Goal: Task Accomplishment & Management: Complete application form

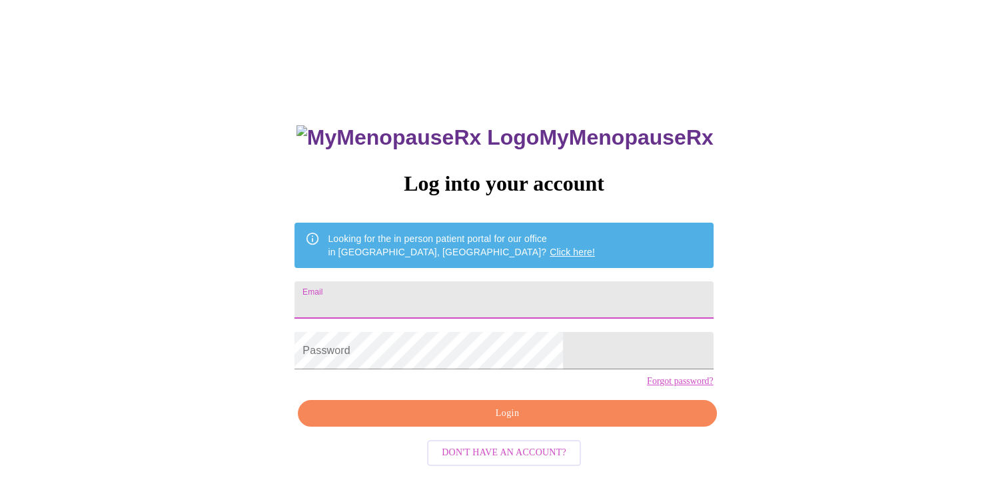
click at [595, 300] on input "Email" at bounding box center [504, 299] width 419 height 37
type input "lesliekhouck@gmail.com"
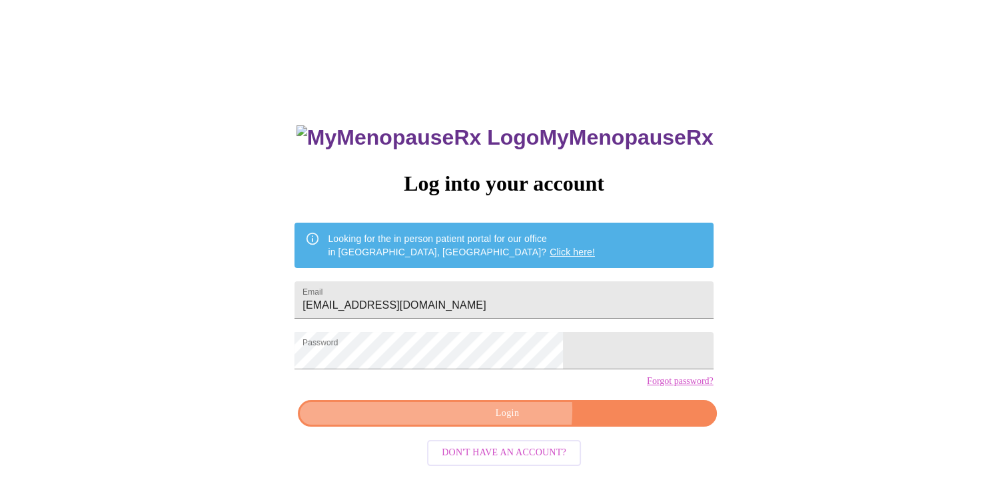
click at [510, 422] on span "Login" at bounding box center [507, 413] width 388 height 17
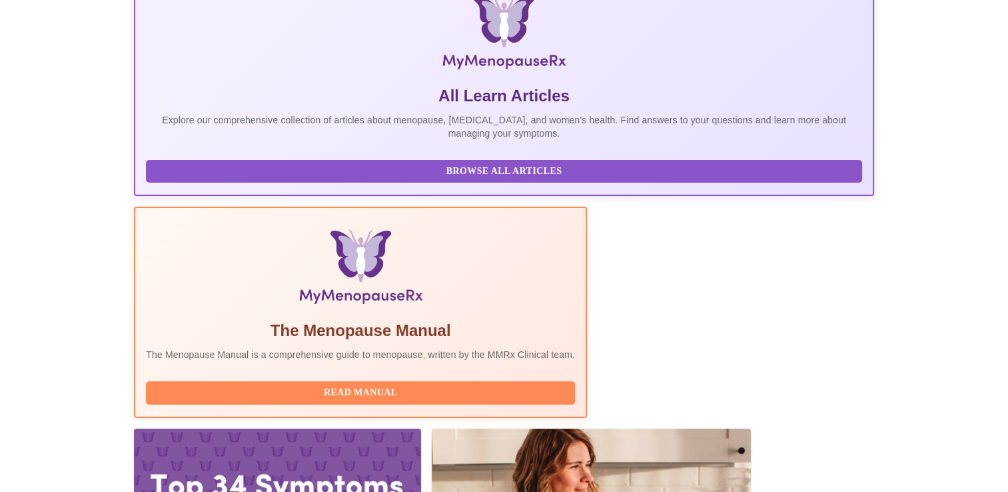
scroll to position [267, 0]
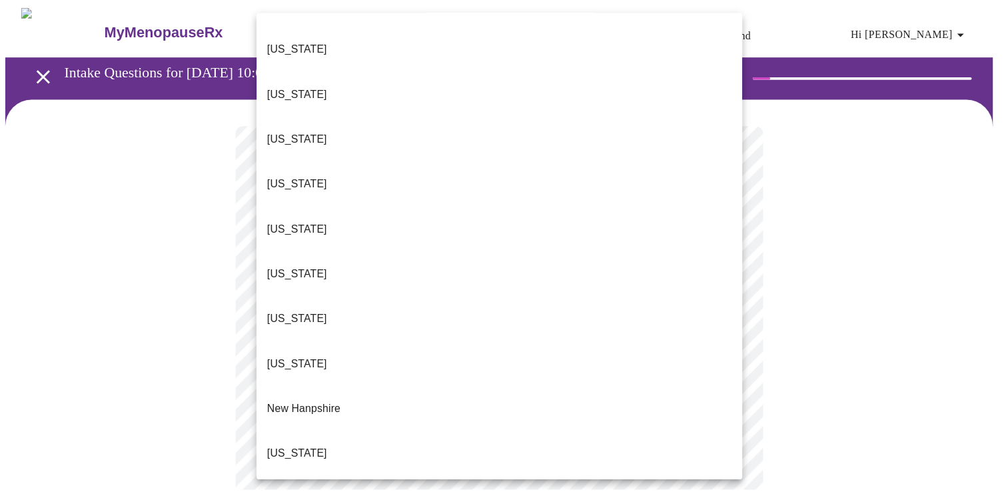
scroll to position [933, 0]
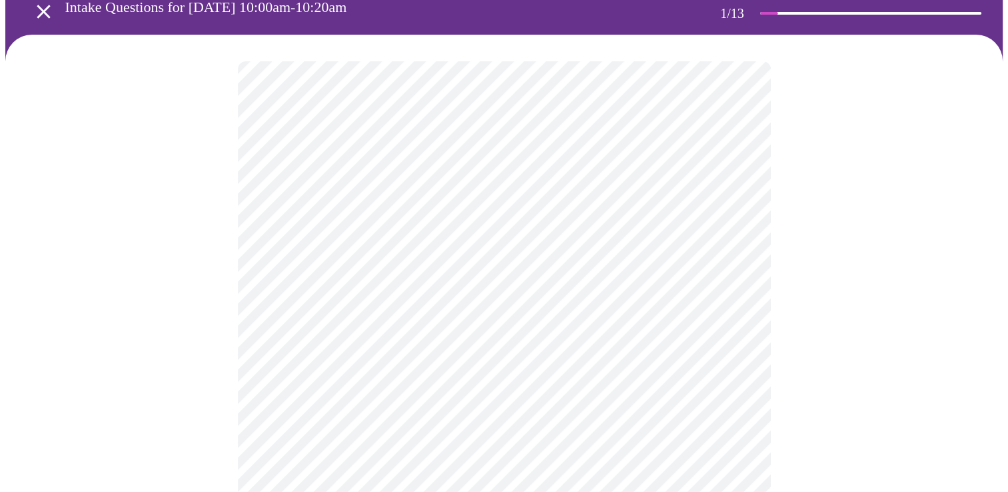
scroll to position [133, 0]
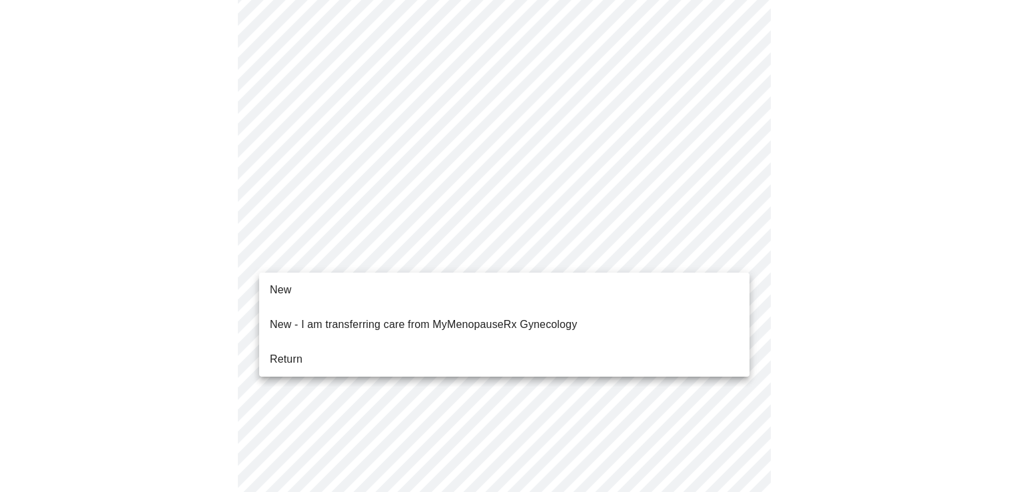
click at [467, 255] on body "MyMenopauseRx Appointments Messaging Labs Uploads Medications Community Refer a…" at bounding box center [509, 476] width 1008 height 1208
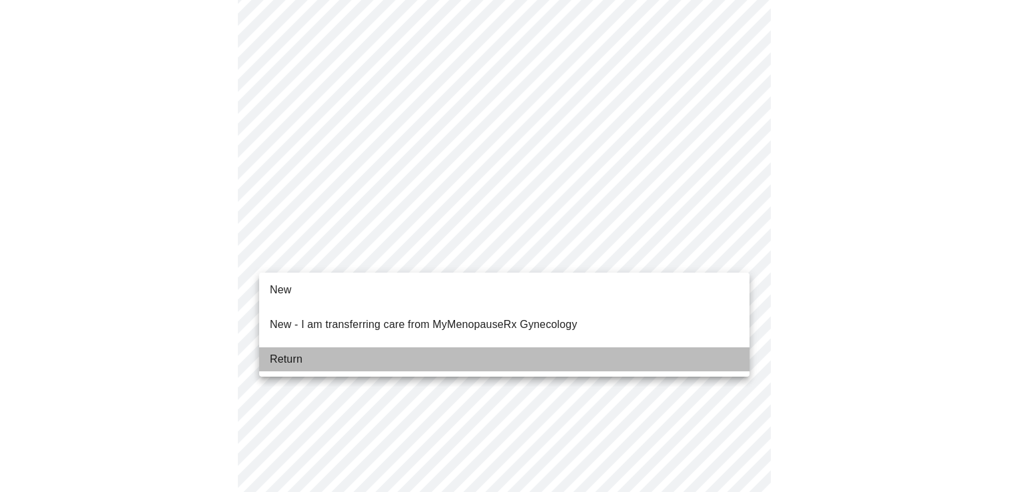
click at [277, 351] on span "Return" at bounding box center [286, 359] width 33 height 16
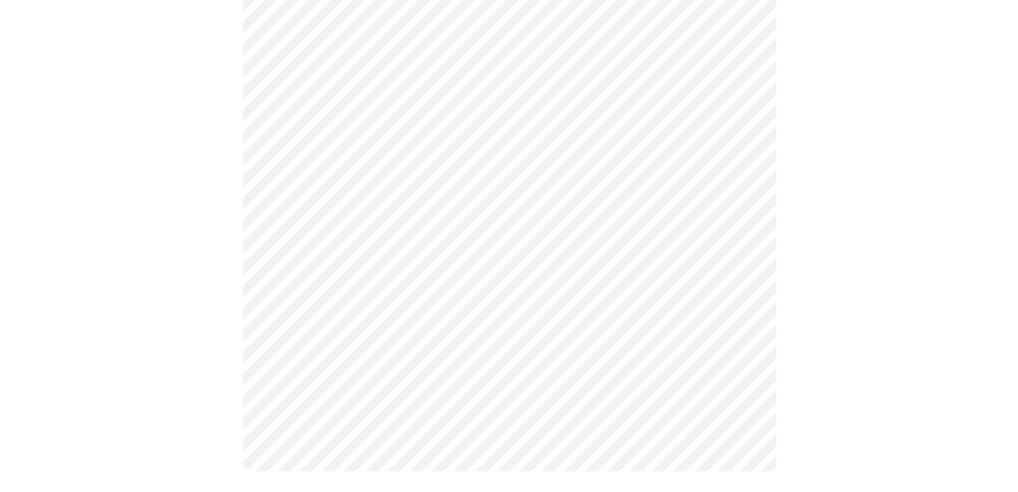
scroll to position [0, 0]
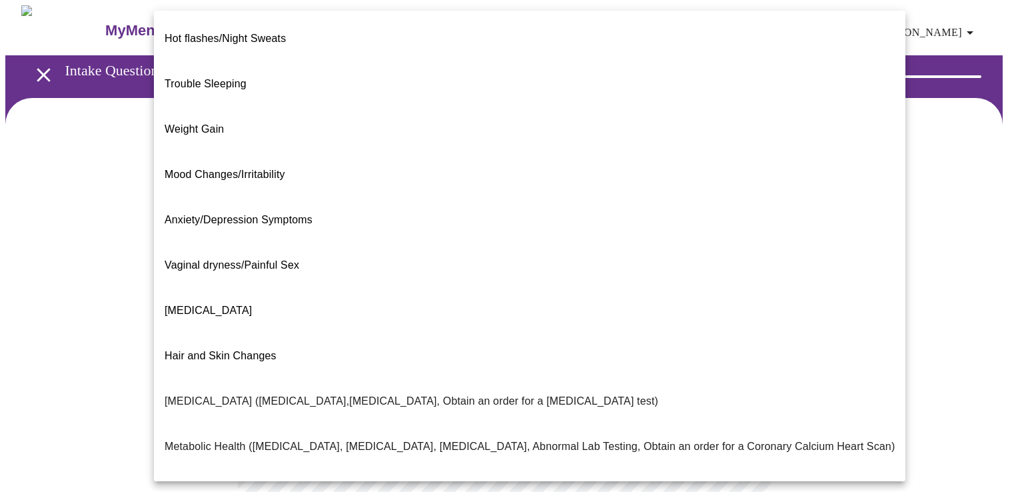
click at [667, 283] on body "MyMenopauseRx Appointments Messaging Labs Uploads Medications Community Refer a…" at bounding box center [509, 405] width 1008 height 800
click at [268, 169] on span "Mood Changes/Irritability" at bounding box center [225, 174] width 121 height 11
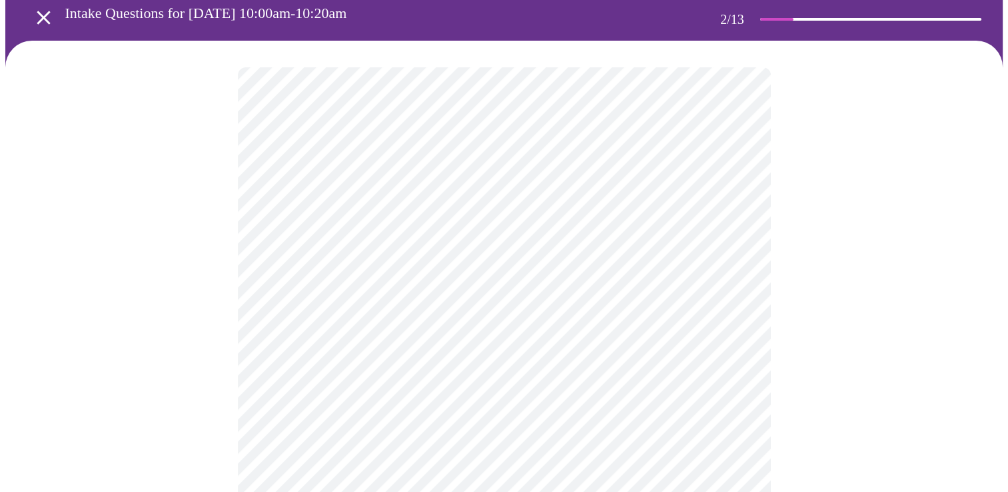
scroll to position [133, 0]
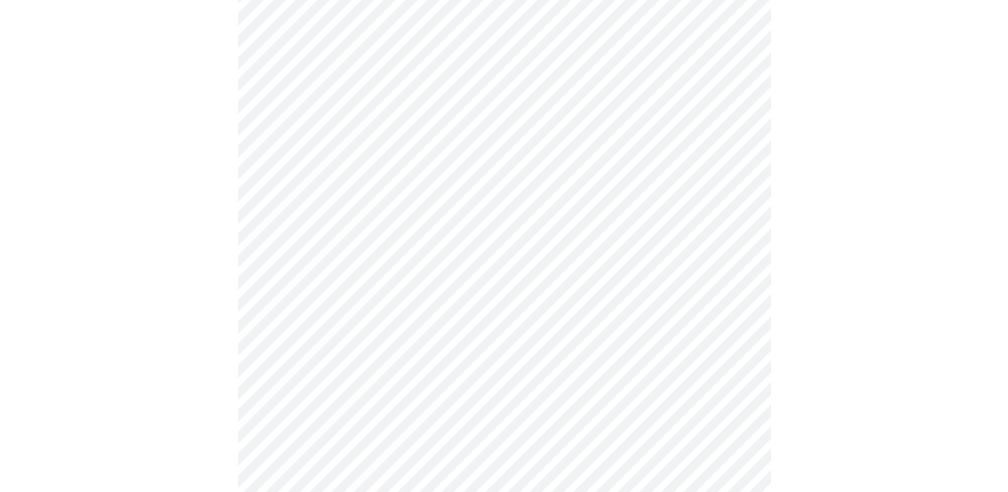
click at [413, 267] on body "MyMenopauseRx Appointments Messaging Labs Uploads Medications Community Refer a…" at bounding box center [504, 268] width 998 height 792
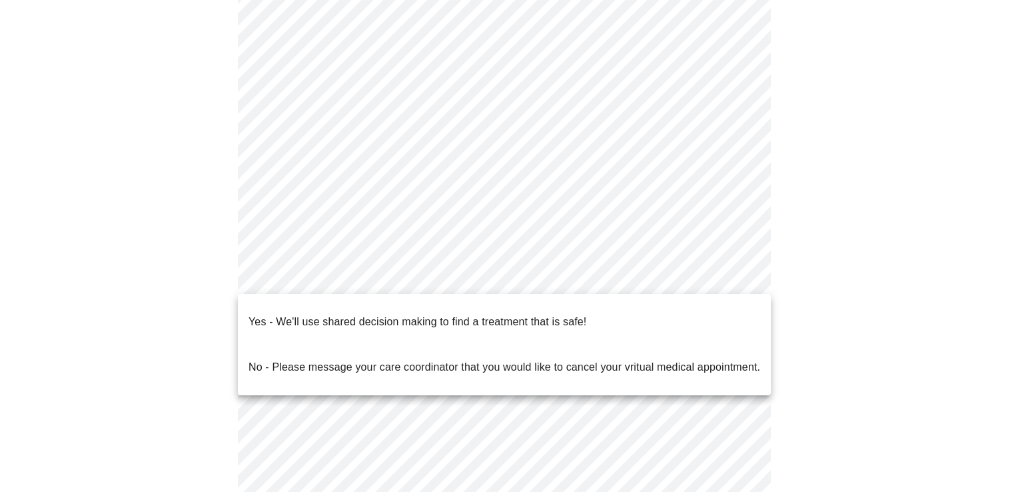
click at [395, 317] on p "Yes - We'll use shared decision making to find a treatment that is safe!" at bounding box center [418, 322] width 338 height 16
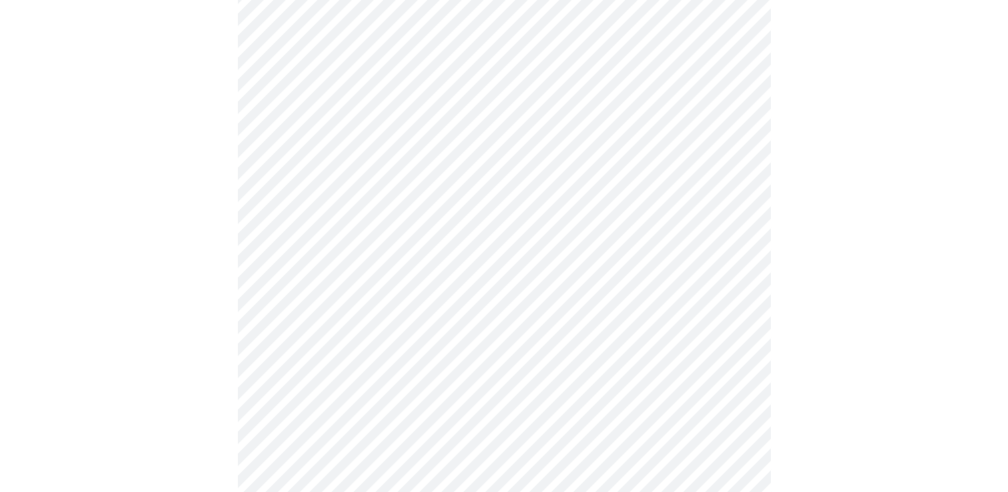
click at [141, 255] on div at bounding box center [504, 311] width 998 height 692
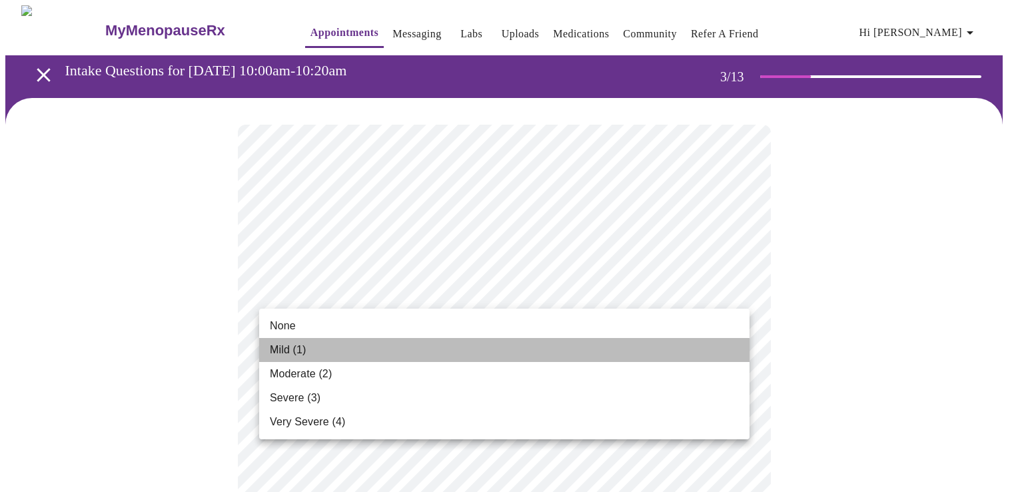
click at [548, 361] on li "Mild (1)" at bounding box center [504, 350] width 491 height 24
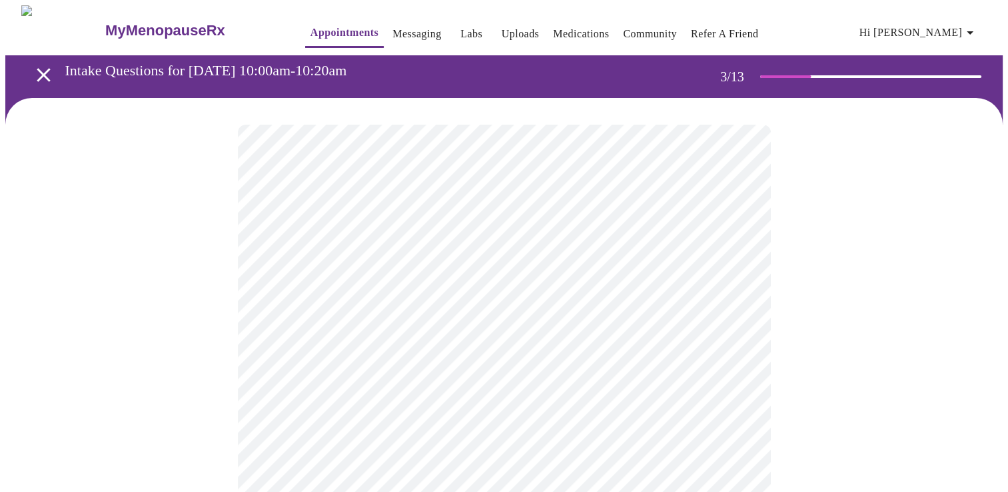
scroll to position [133, 0]
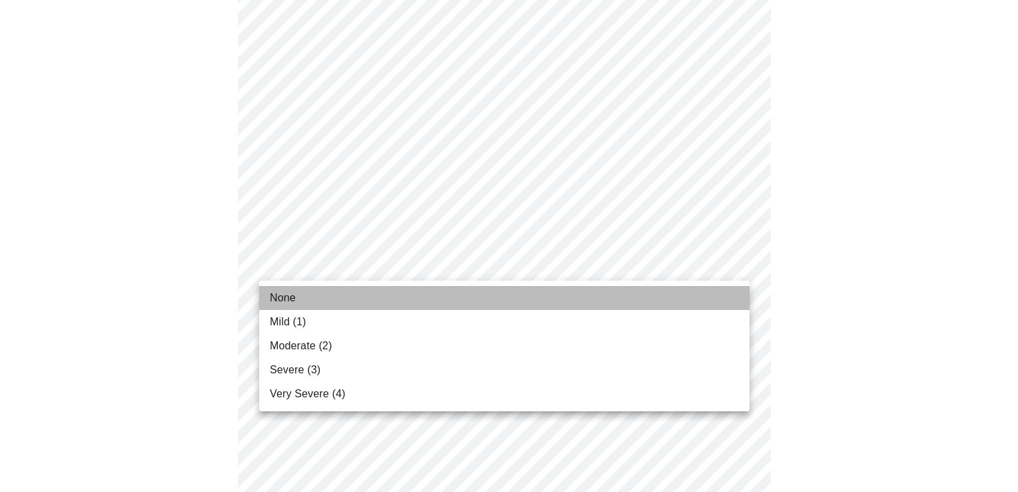
click at [364, 303] on li "None" at bounding box center [504, 298] width 491 height 24
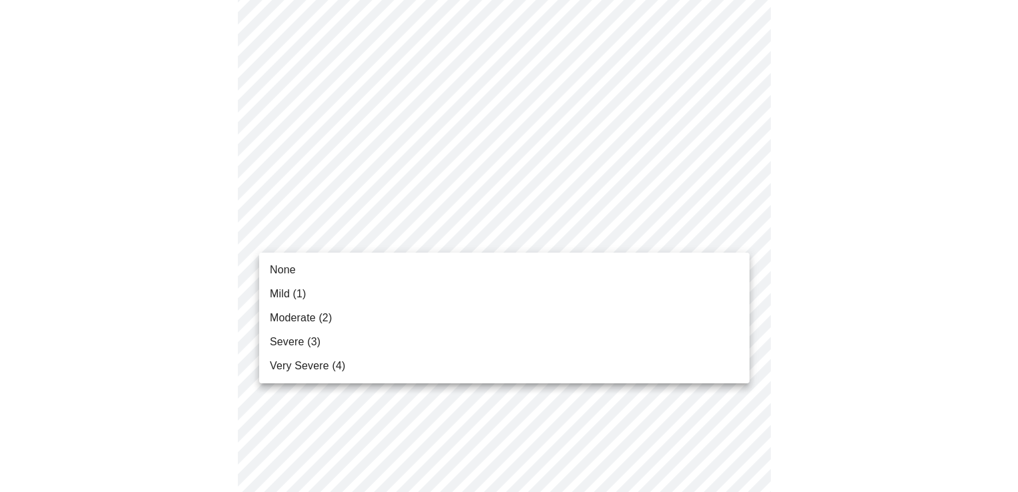
click at [277, 321] on span "Moderate (2)" at bounding box center [301, 318] width 62 height 16
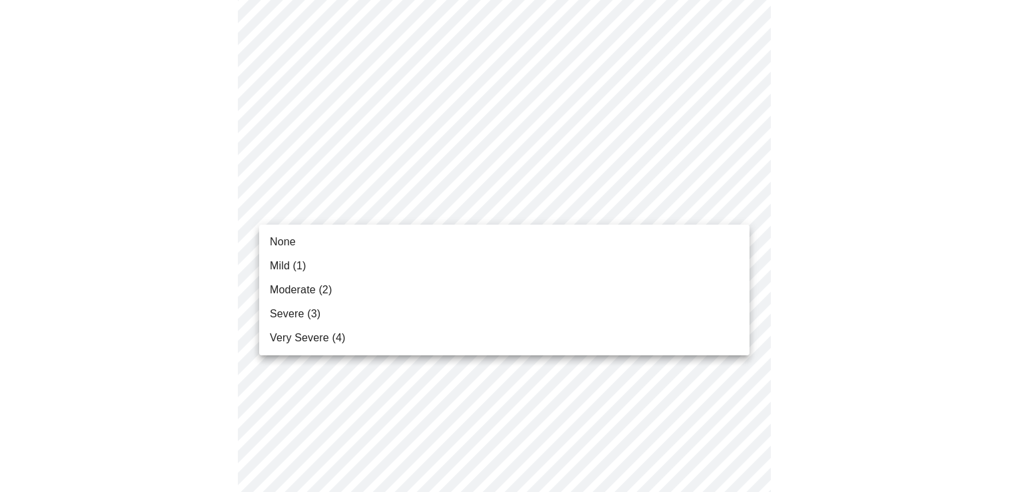
click at [517, 206] on body "MyMenopauseRx Appointments Messaging Labs Uploads Medications Community Refer a…" at bounding box center [509, 463] width 1008 height 1716
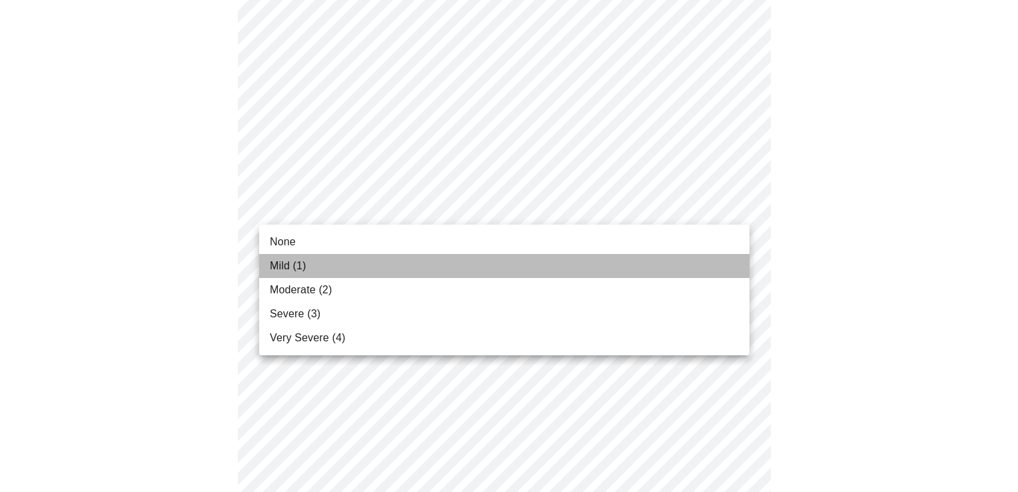
click at [382, 274] on li "Mild (1)" at bounding box center [504, 266] width 491 height 24
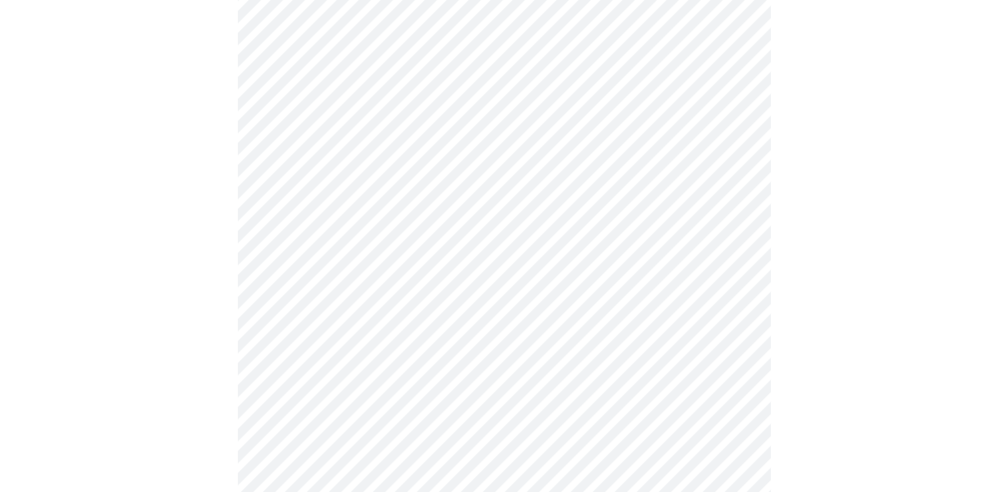
click at [211, 225] on div at bounding box center [504, 500] width 998 height 1605
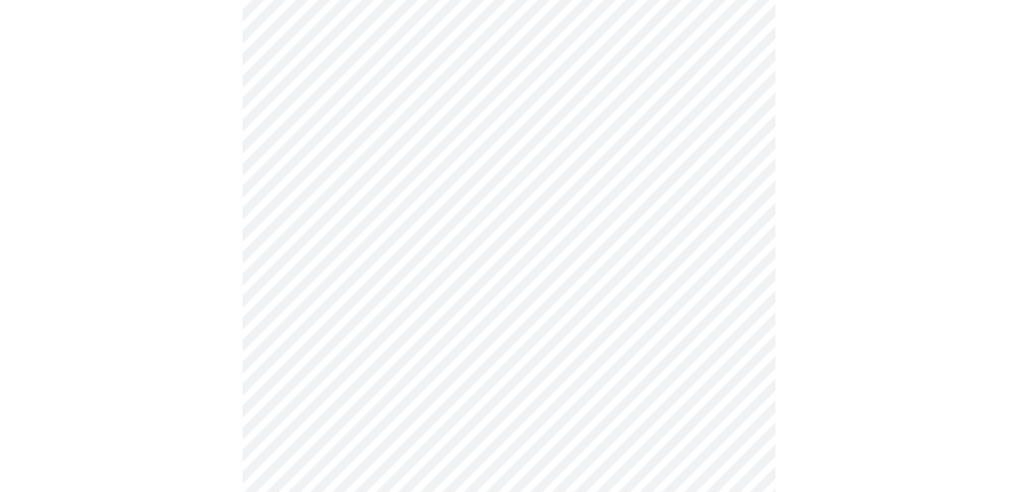
click at [565, 159] on body "MyMenopauseRx Appointments Messaging Labs Uploads Medications Community Refer a…" at bounding box center [509, 321] width 1008 height 1698
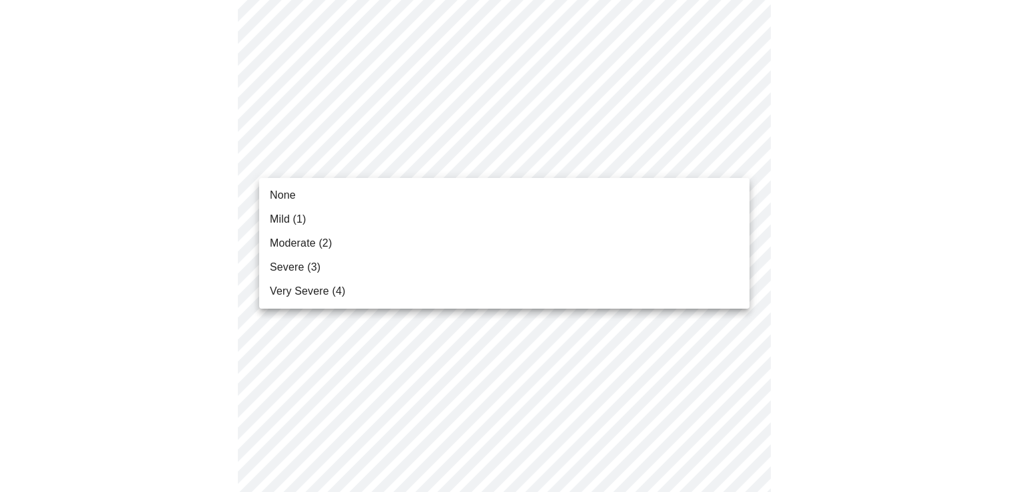
click at [391, 244] on li "Moderate (2)" at bounding box center [504, 243] width 491 height 24
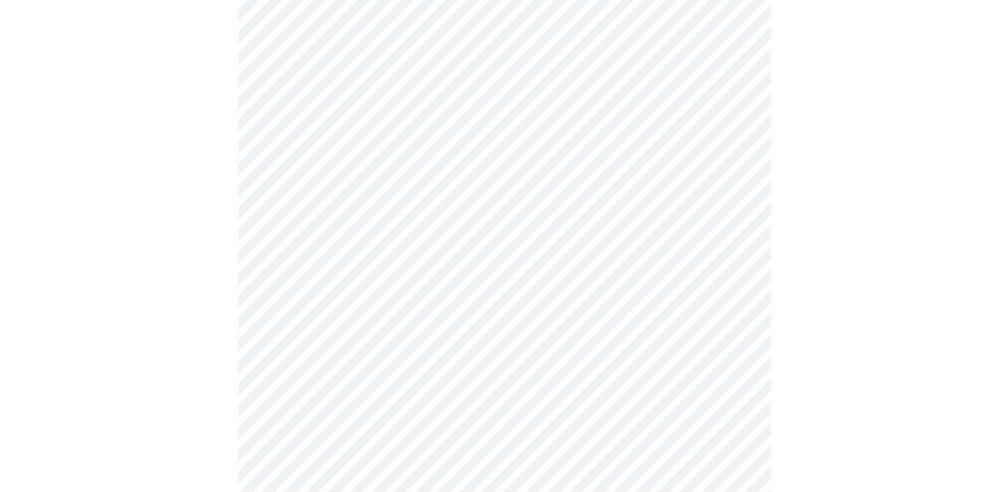
click at [391, 244] on body "MyMenopauseRx Appointments Messaging Labs Uploads Medications Community Refer a…" at bounding box center [504, 311] width 998 height 1679
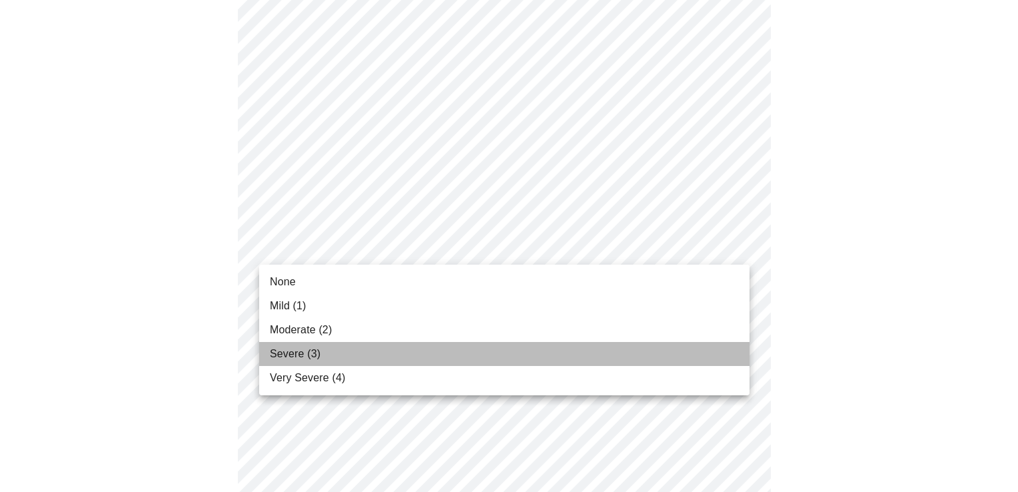
click at [359, 343] on li "Severe (3)" at bounding box center [504, 354] width 491 height 24
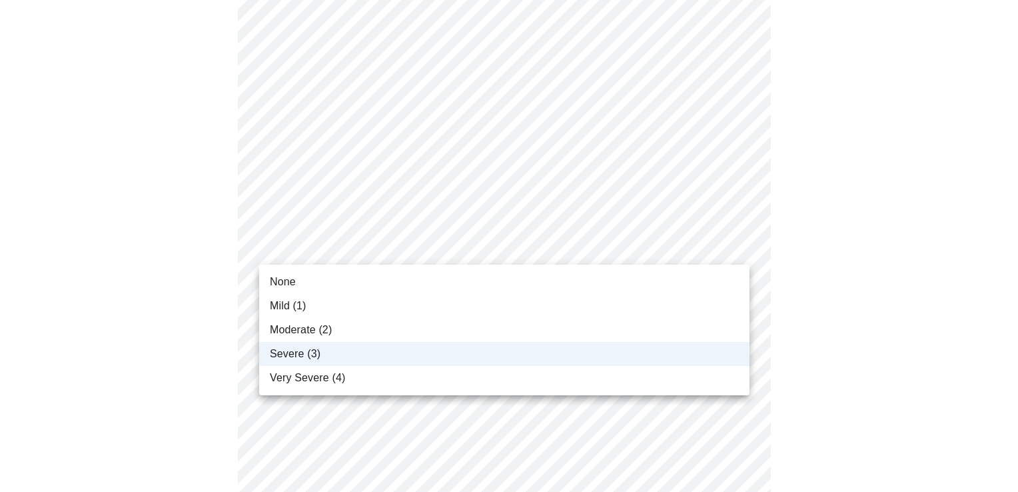
click at [323, 241] on body "MyMenopauseRx Appointments Messaging Labs Uploads Medications Community Refer a…" at bounding box center [509, 302] width 1008 height 1660
click at [315, 332] on span "Moderate (2)" at bounding box center [301, 330] width 62 height 16
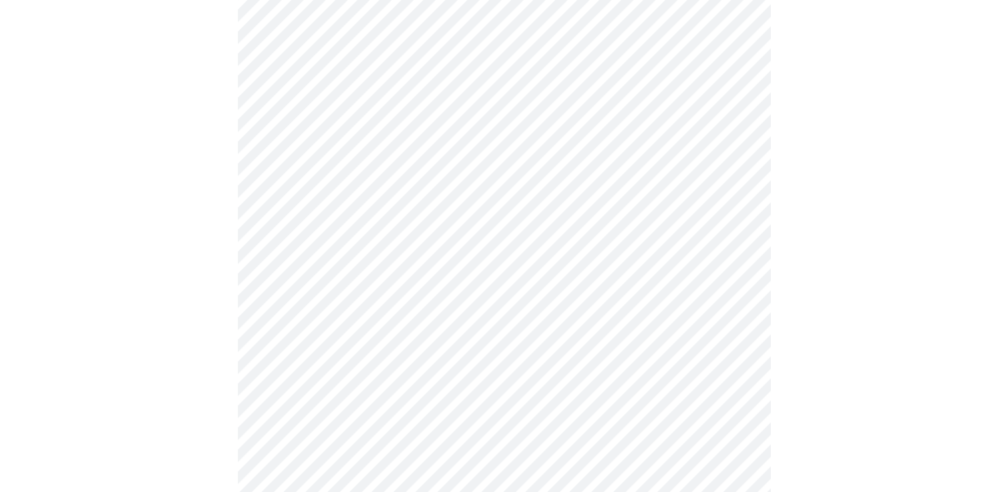
click at [216, 269] on div at bounding box center [504, 349] width 998 height 1568
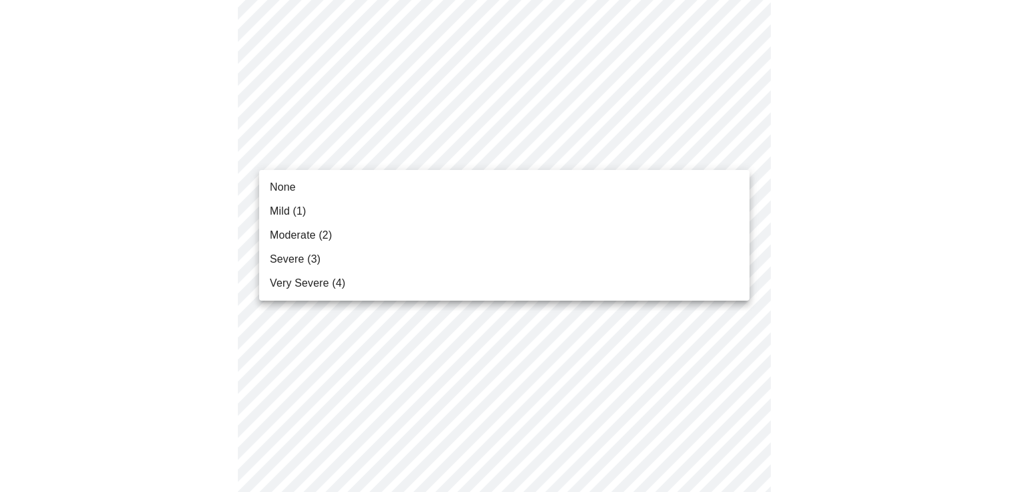
click at [448, 144] on body "MyMenopauseRx Appointments Messaging Labs Uploads Medications Community Refer a…" at bounding box center [509, 102] width 1008 height 1660
click at [406, 256] on li "Severe (3)" at bounding box center [504, 259] width 491 height 24
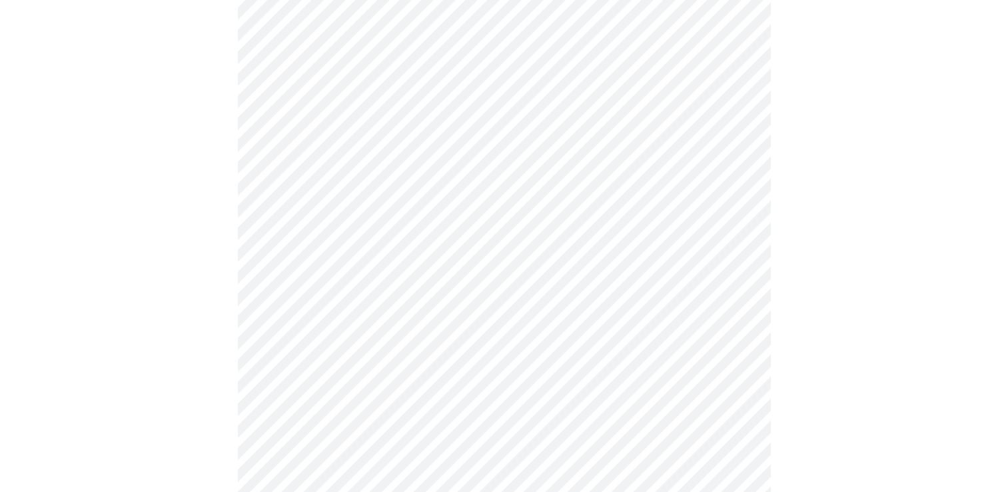
click at [172, 204] on div at bounding box center [504, 139] width 998 height 1549
click at [277, 257] on body "MyMenopauseRx Appointments Messaging Labs Uploads Medications Community Refer a…" at bounding box center [504, 93] width 998 height 1642
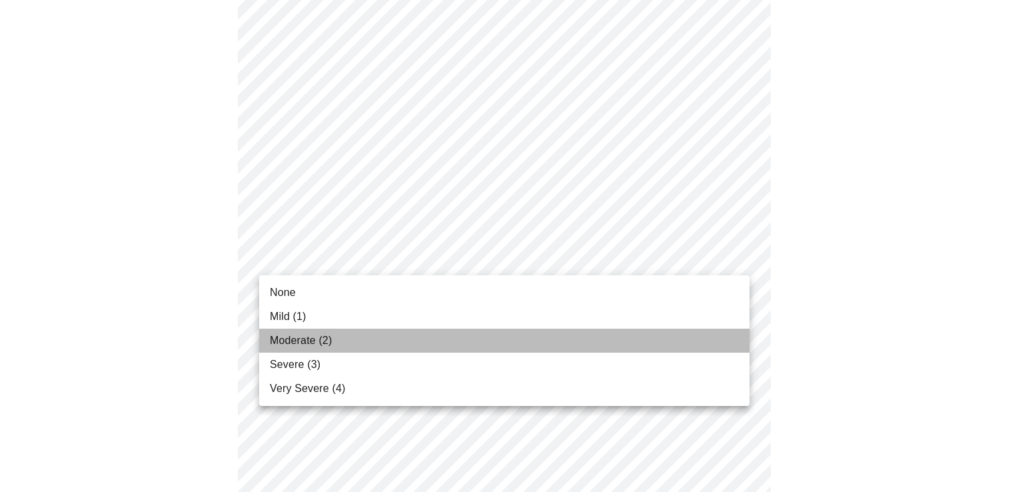
click at [275, 341] on span "Moderate (2)" at bounding box center [301, 341] width 62 height 16
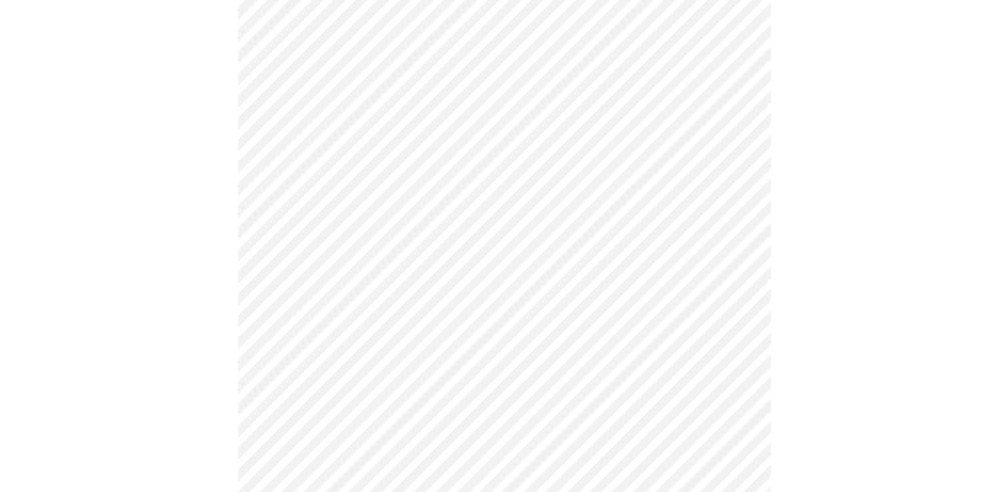
click at [184, 285] on div at bounding box center [504, 130] width 998 height 1530
click at [364, 297] on body "MyMenopauseRx Appointments Messaging Labs Uploads Medications Community Refer a…" at bounding box center [504, 17] width 998 height 1623
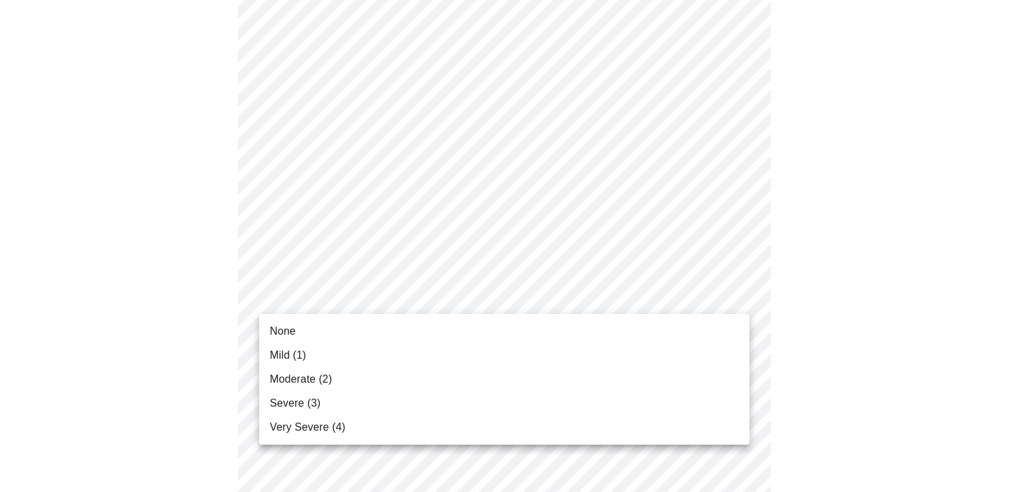
click at [313, 354] on li "Mild (1)" at bounding box center [504, 355] width 491 height 24
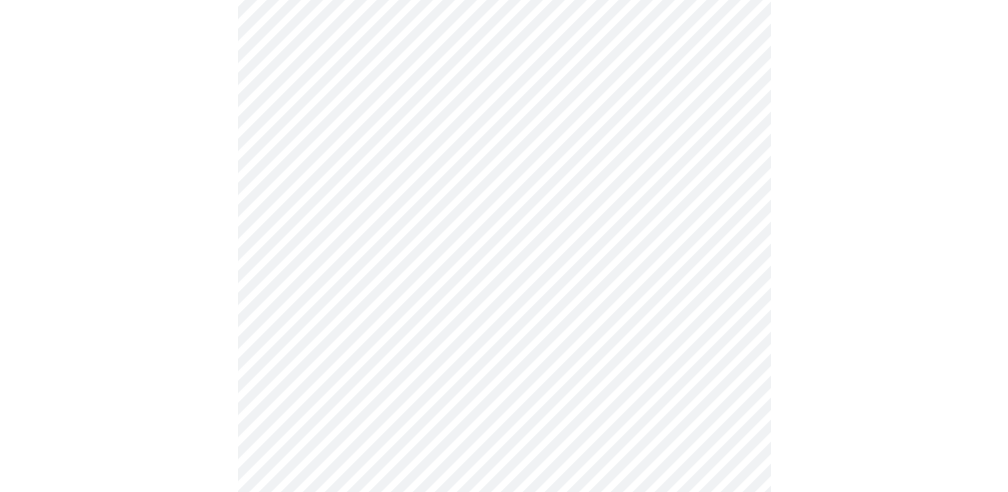
click at [187, 224] on div at bounding box center [504, 54] width 998 height 1512
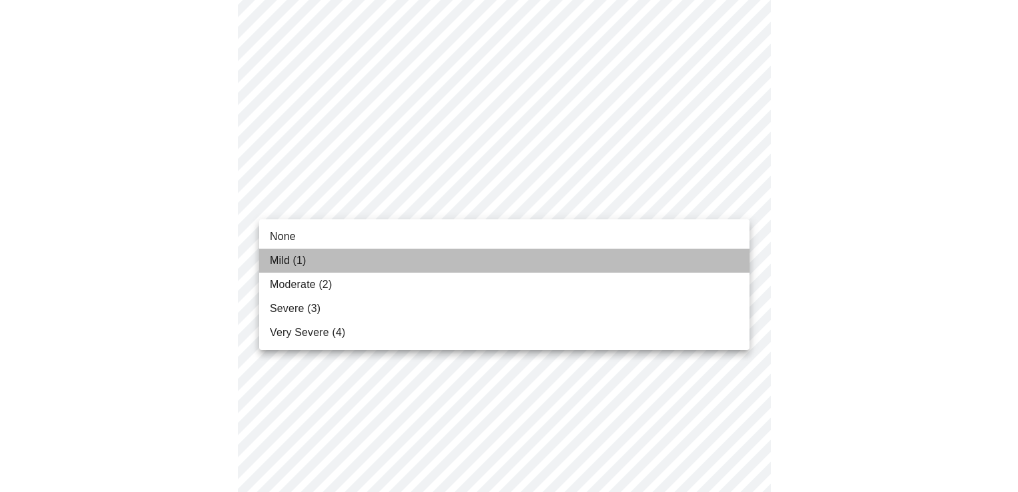
click at [395, 259] on li "Mild (1)" at bounding box center [504, 261] width 491 height 24
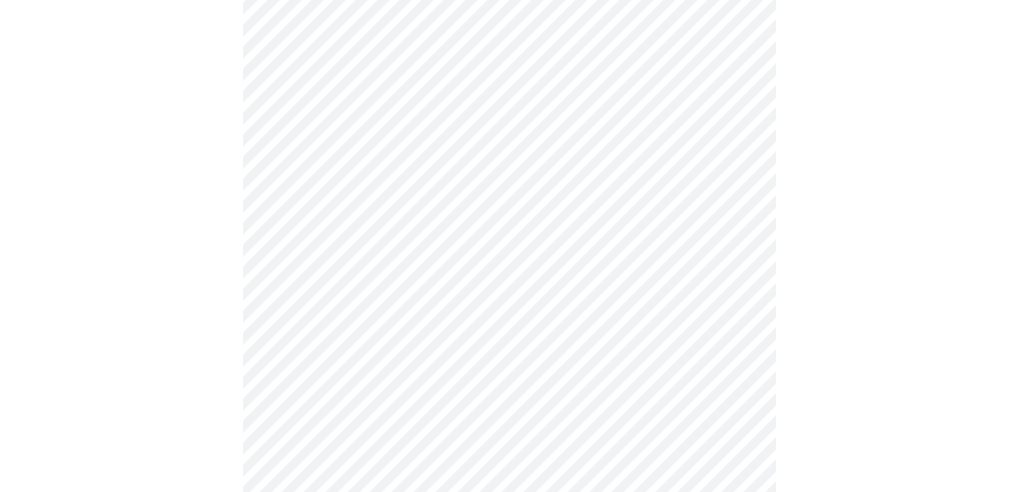
scroll to position [1093, 0]
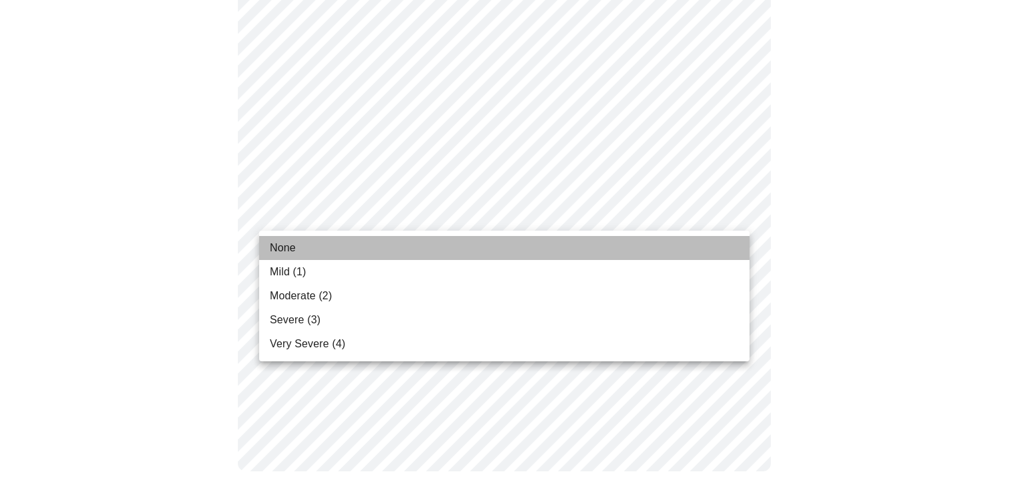
click at [345, 242] on li "None" at bounding box center [504, 248] width 491 height 24
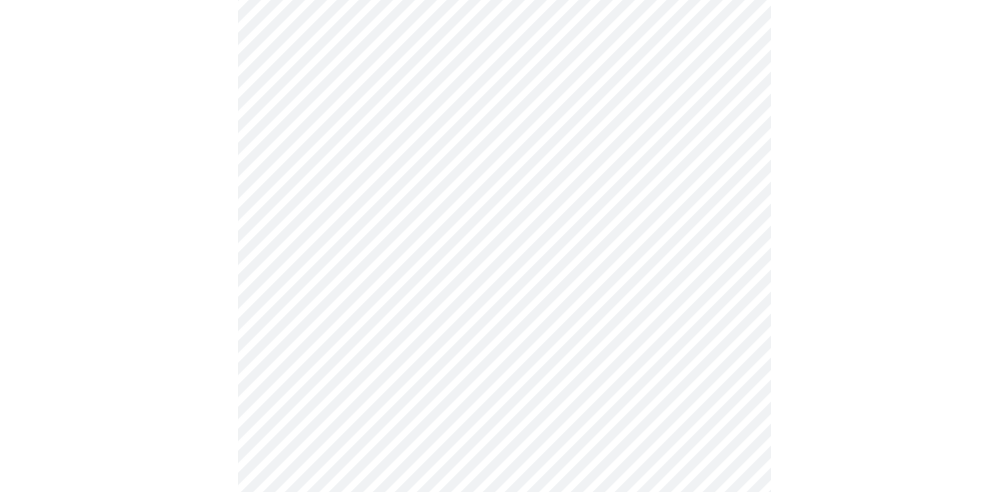
scroll to position [667, 0]
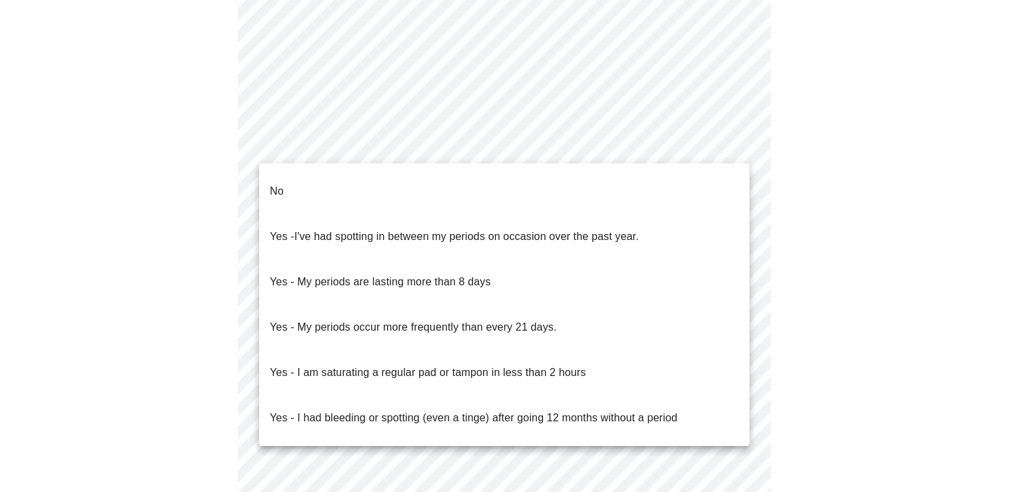
click at [365, 319] on p "Yes - My periods occur more frequently than every 21 days." at bounding box center [413, 327] width 287 height 16
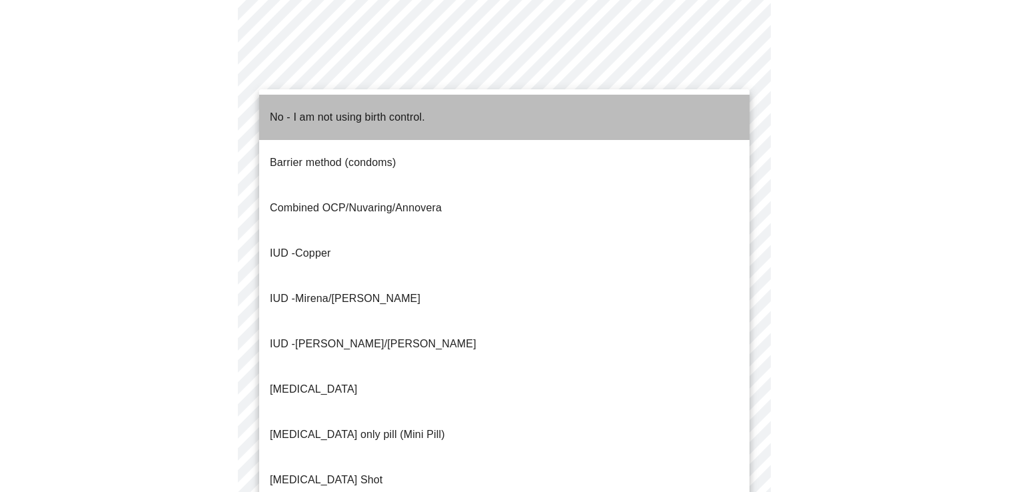
click at [287, 116] on span "No - I am not using birth control." at bounding box center [347, 117] width 155 height 37
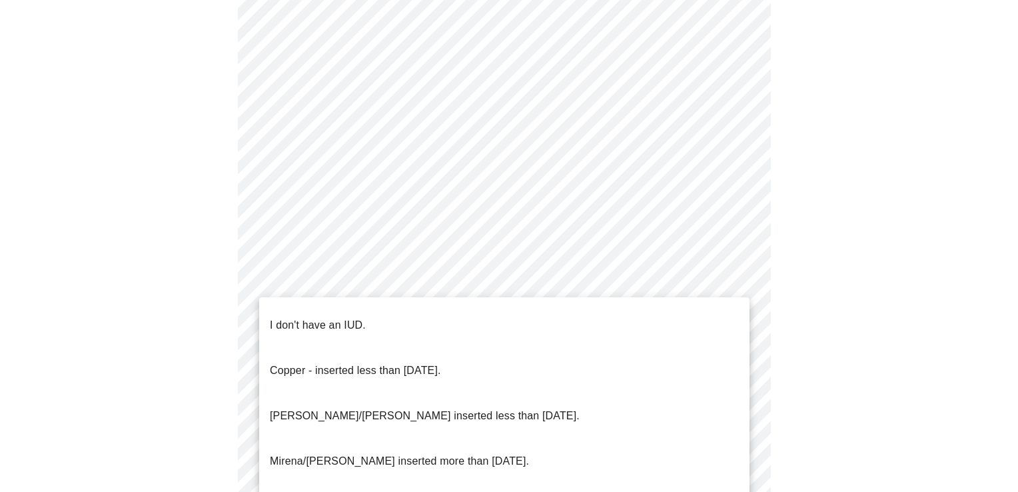
click at [321, 317] on p "I don't have an IUD." at bounding box center [318, 325] width 96 height 16
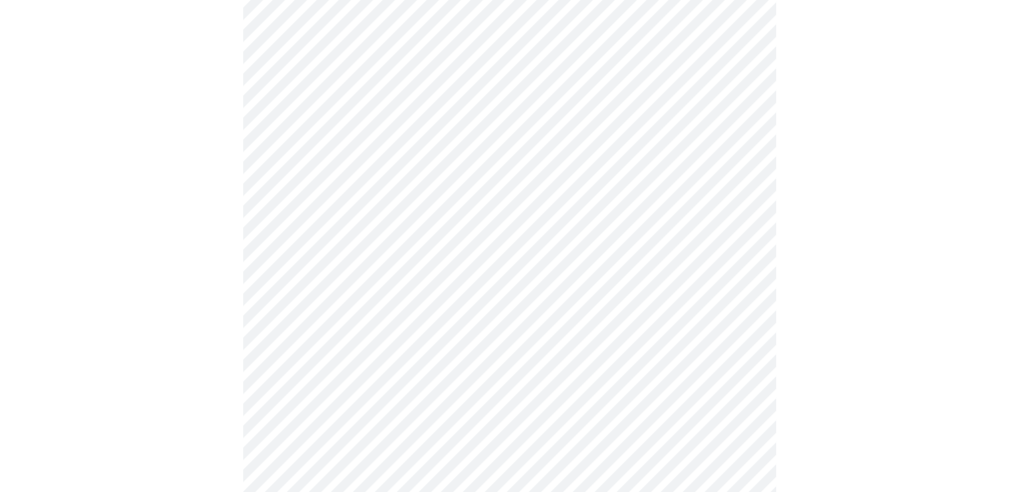
scroll to position [798, 0]
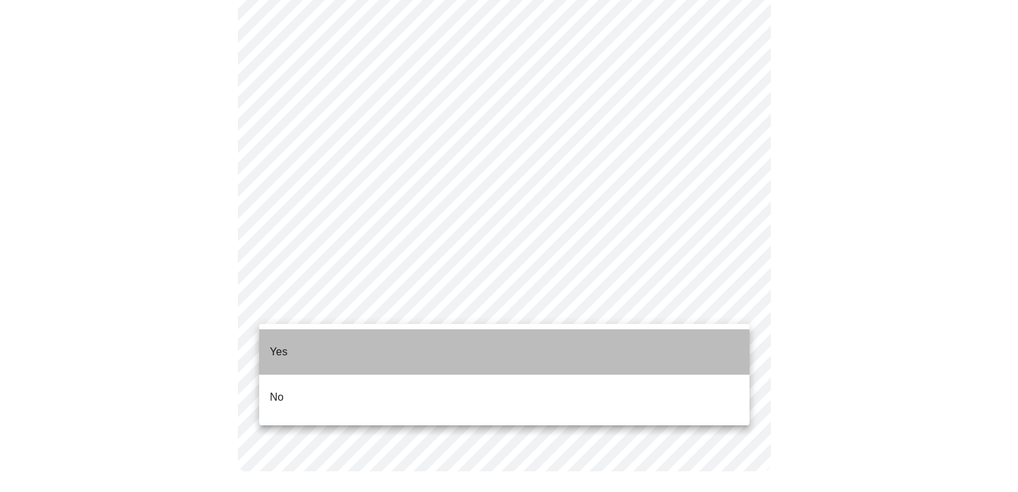
click at [290, 343] on li "Yes" at bounding box center [504, 351] width 491 height 45
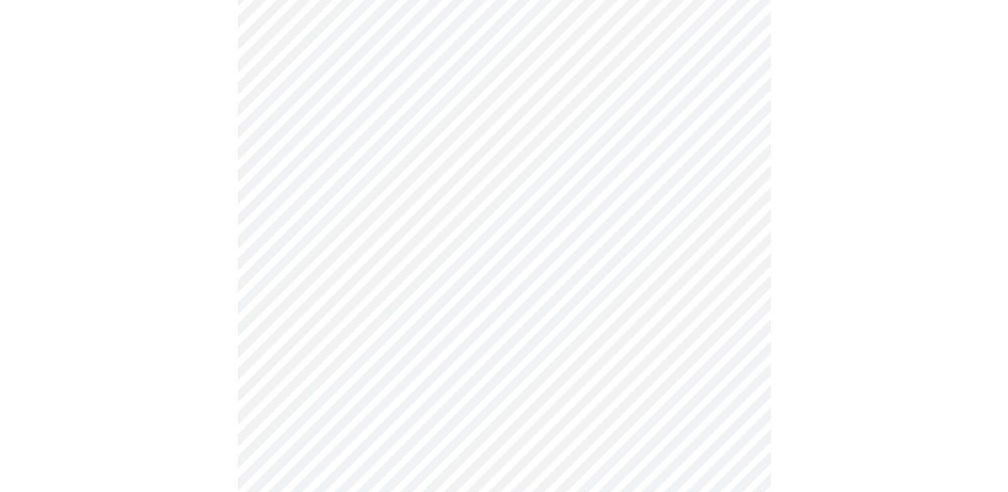
scroll to position [133, 0]
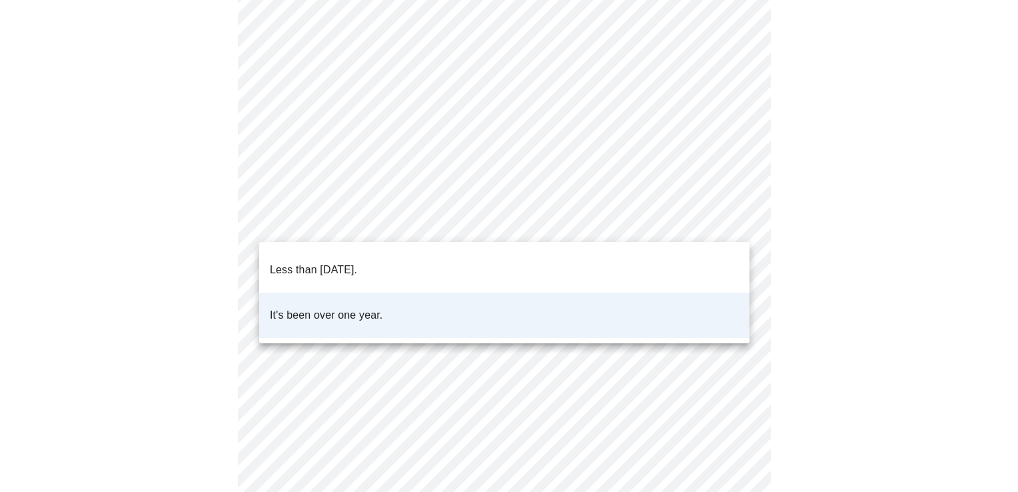
click at [733, 214] on body "MyMenopauseRx Appointments Messaging Labs Uploads Medications Community Refer a…" at bounding box center [509, 364] width 1008 height 984
click at [593, 262] on li "Less than one year ago." at bounding box center [504, 269] width 491 height 45
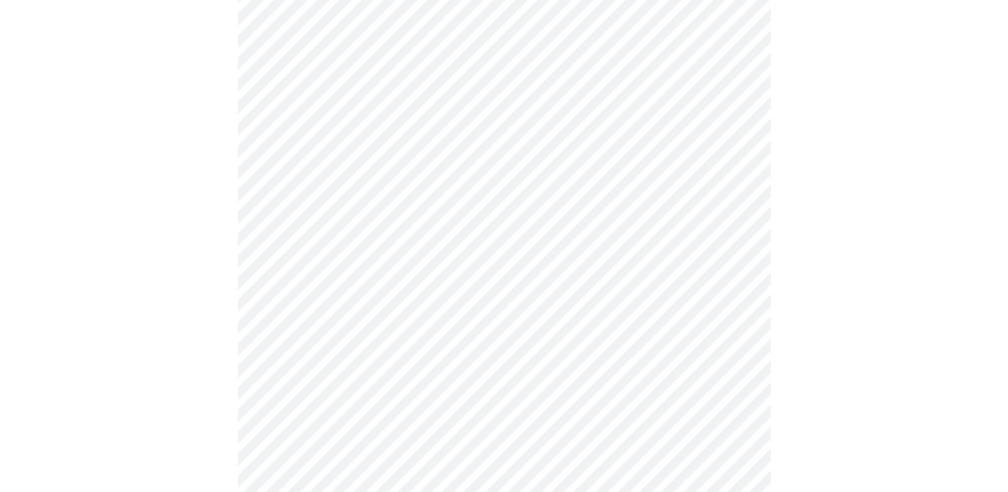
click at [303, 324] on body "MyMenopauseRx Appointments Messaging Labs Uploads Medications Community Refer a…" at bounding box center [504, 364] width 998 height 984
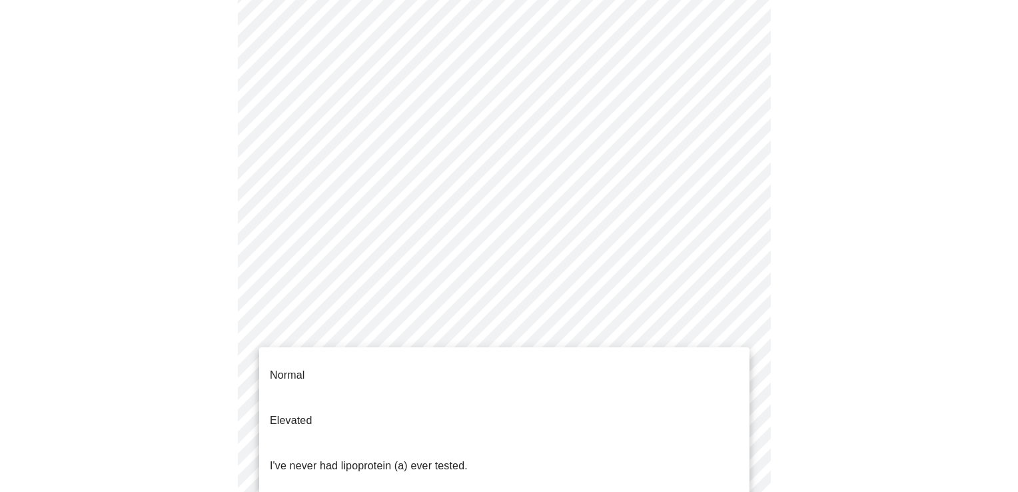
click at [307, 458] on p "I've never had lipoprotein (a) ever tested." at bounding box center [369, 466] width 198 height 16
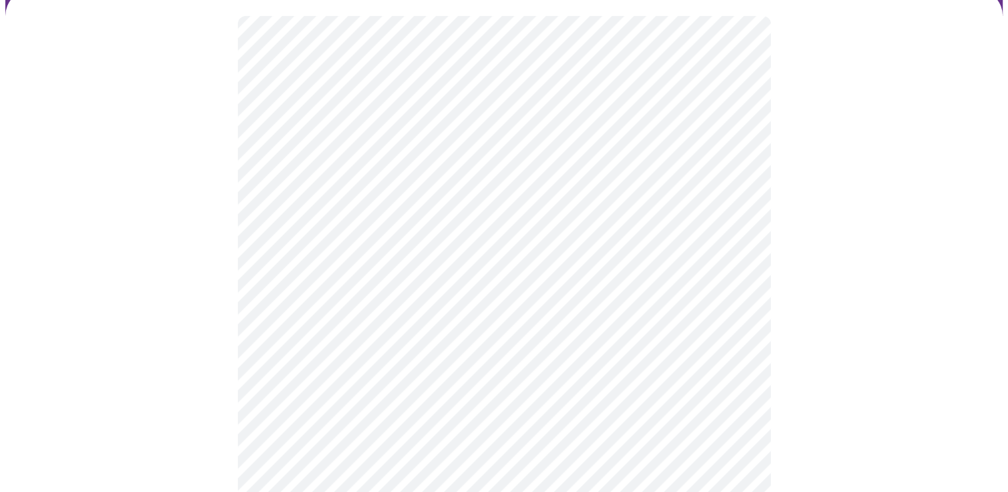
scroll to position [200, 0]
click at [822, 227] on div at bounding box center [504, 203] width 998 height 611
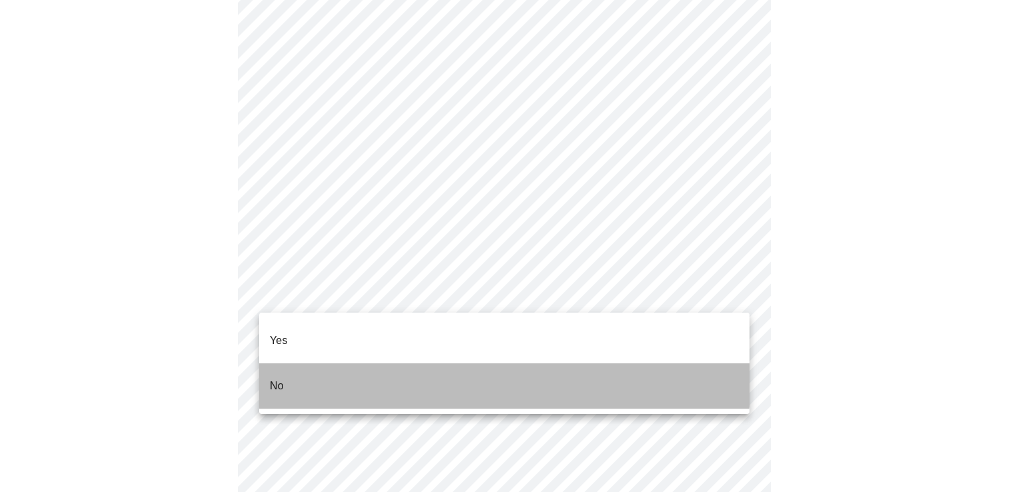
click at [480, 363] on li "No" at bounding box center [504, 385] width 491 height 45
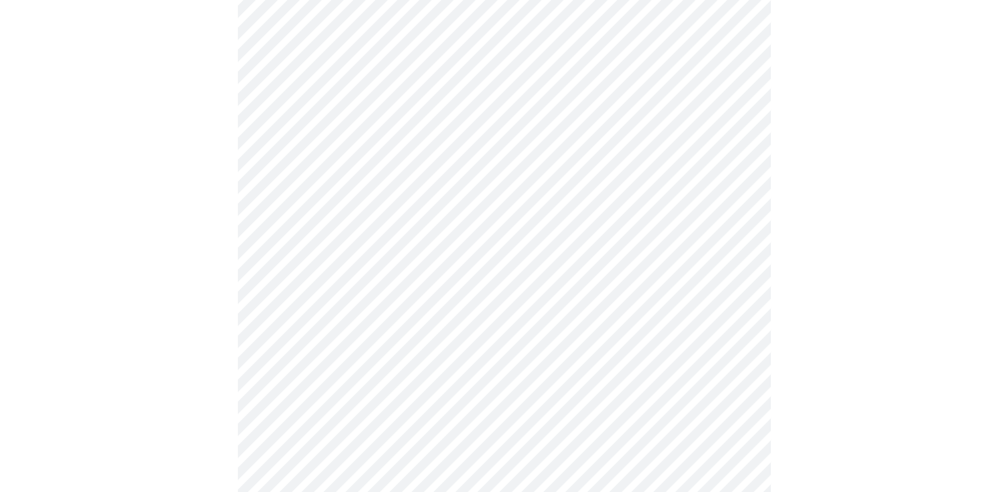
scroll to position [1200, 0]
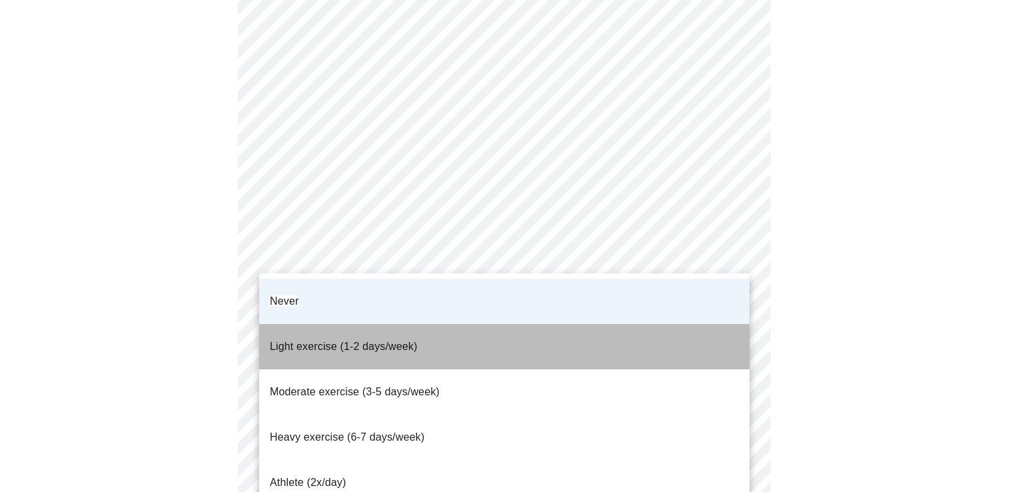
click at [703, 327] on li "Light exercise (1-2 days/week)" at bounding box center [504, 346] width 491 height 45
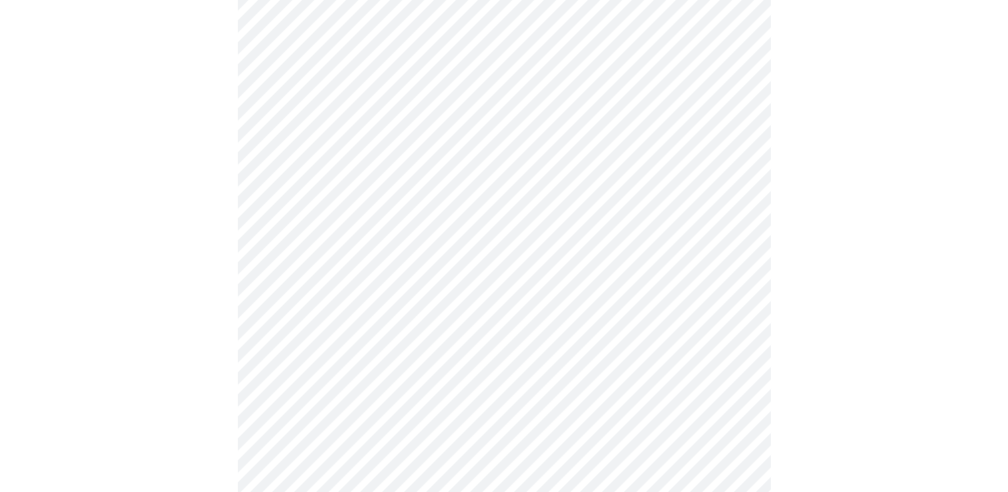
scroll to position [533, 0]
